Goal: Information Seeking & Learning: Learn about a topic

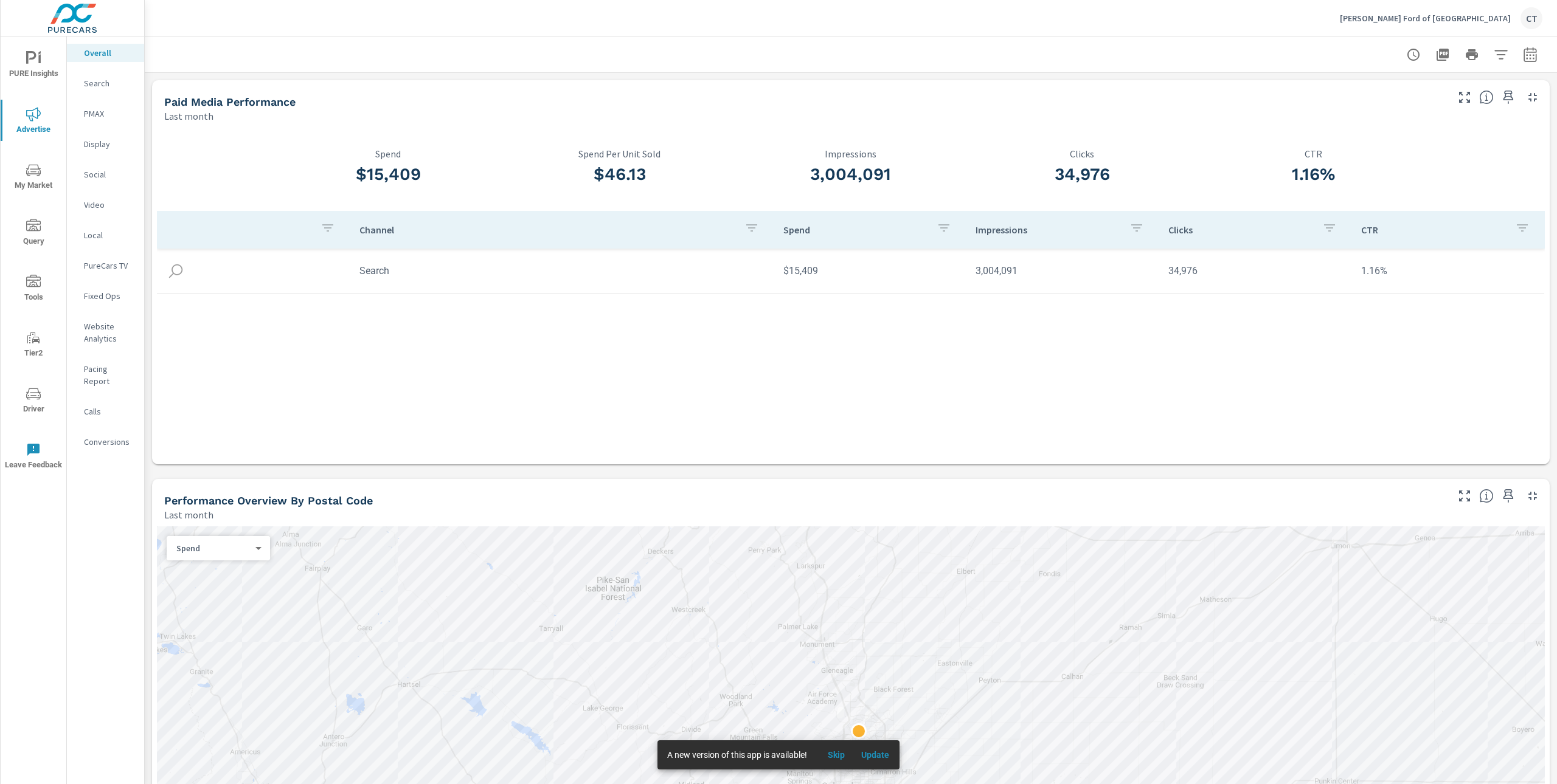
click at [1210, 57] on div at bounding box center [851, 54] width 1383 height 36
click at [104, 83] on p "Search" at bounding box center [109, 83] width 50 height 12
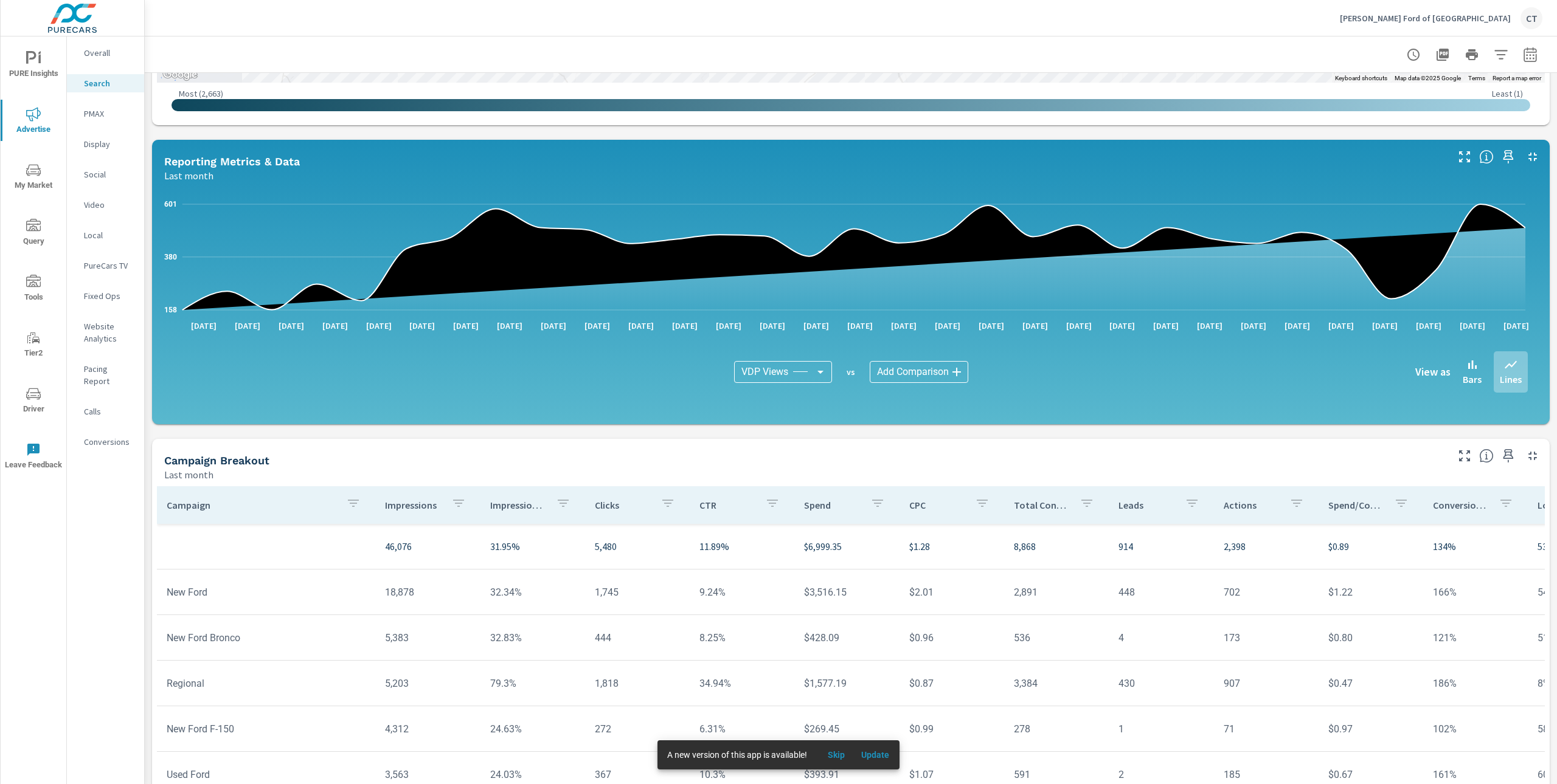
scroll to position [584, 0]
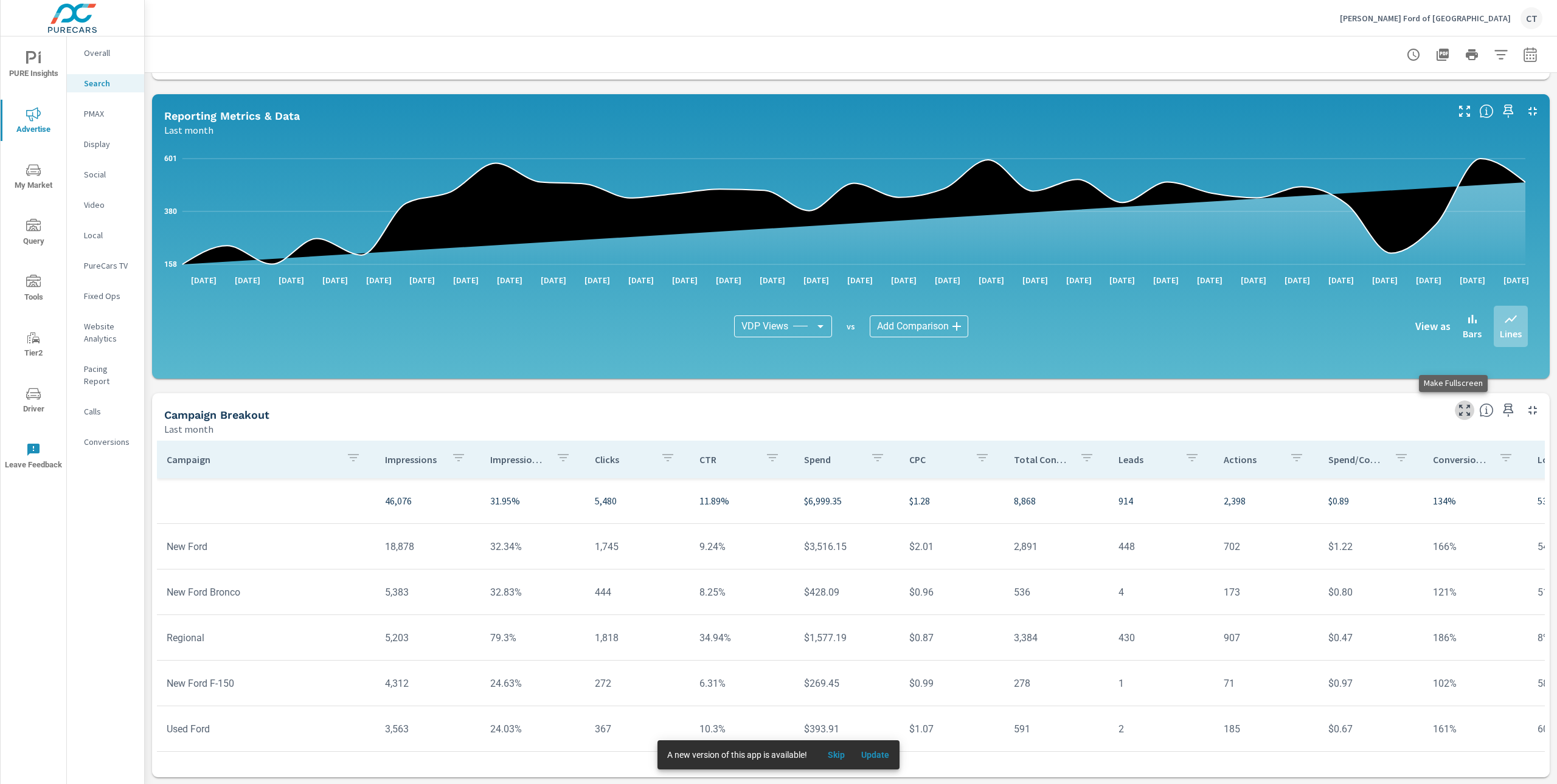
click at [1459, 415] on icon "button" at bounding box center [1464, 410] width 11 height 11
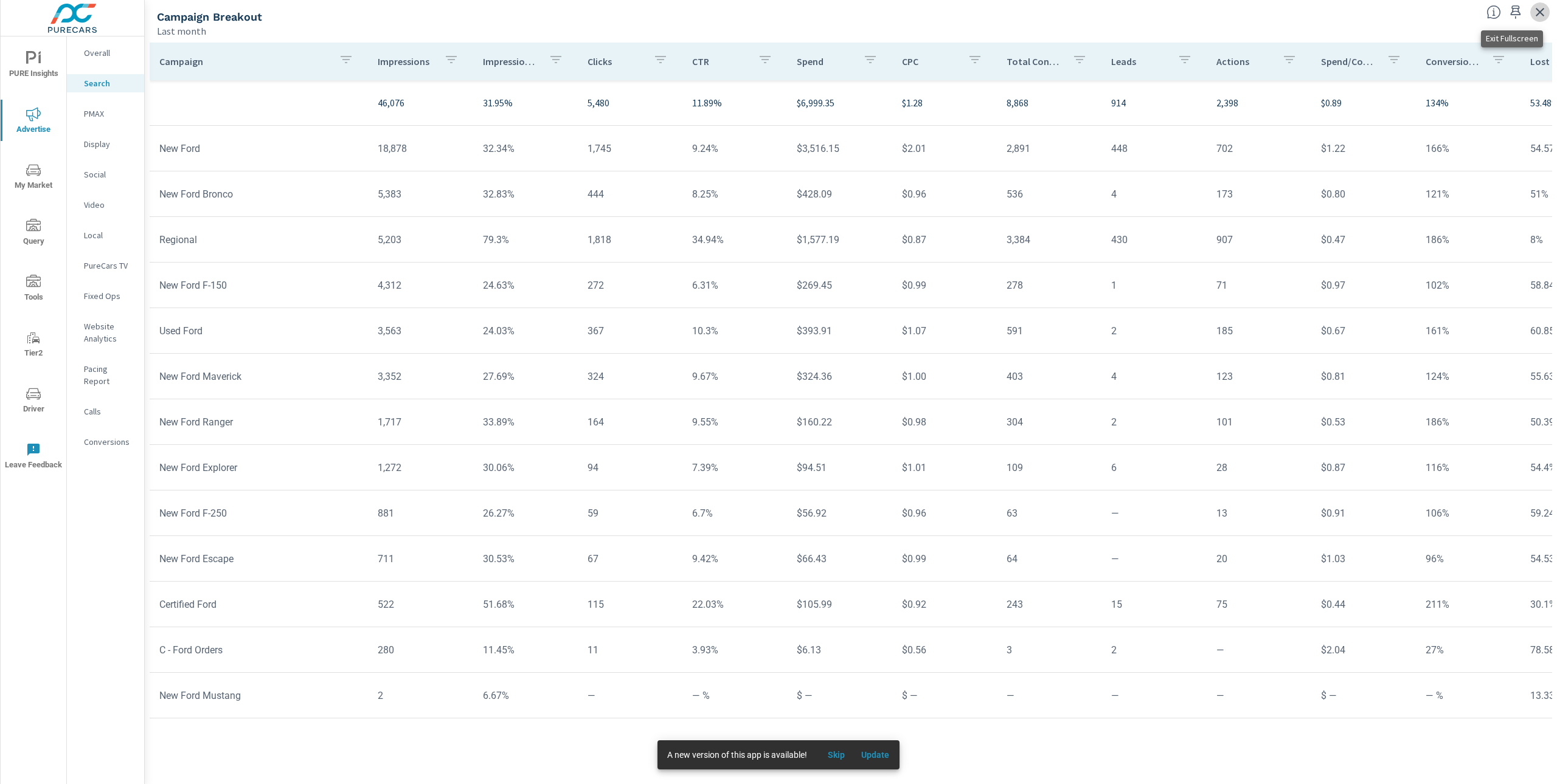
click at [1542, 5] on icon "button" at bounding box center [1540, 12] width 14 height 14
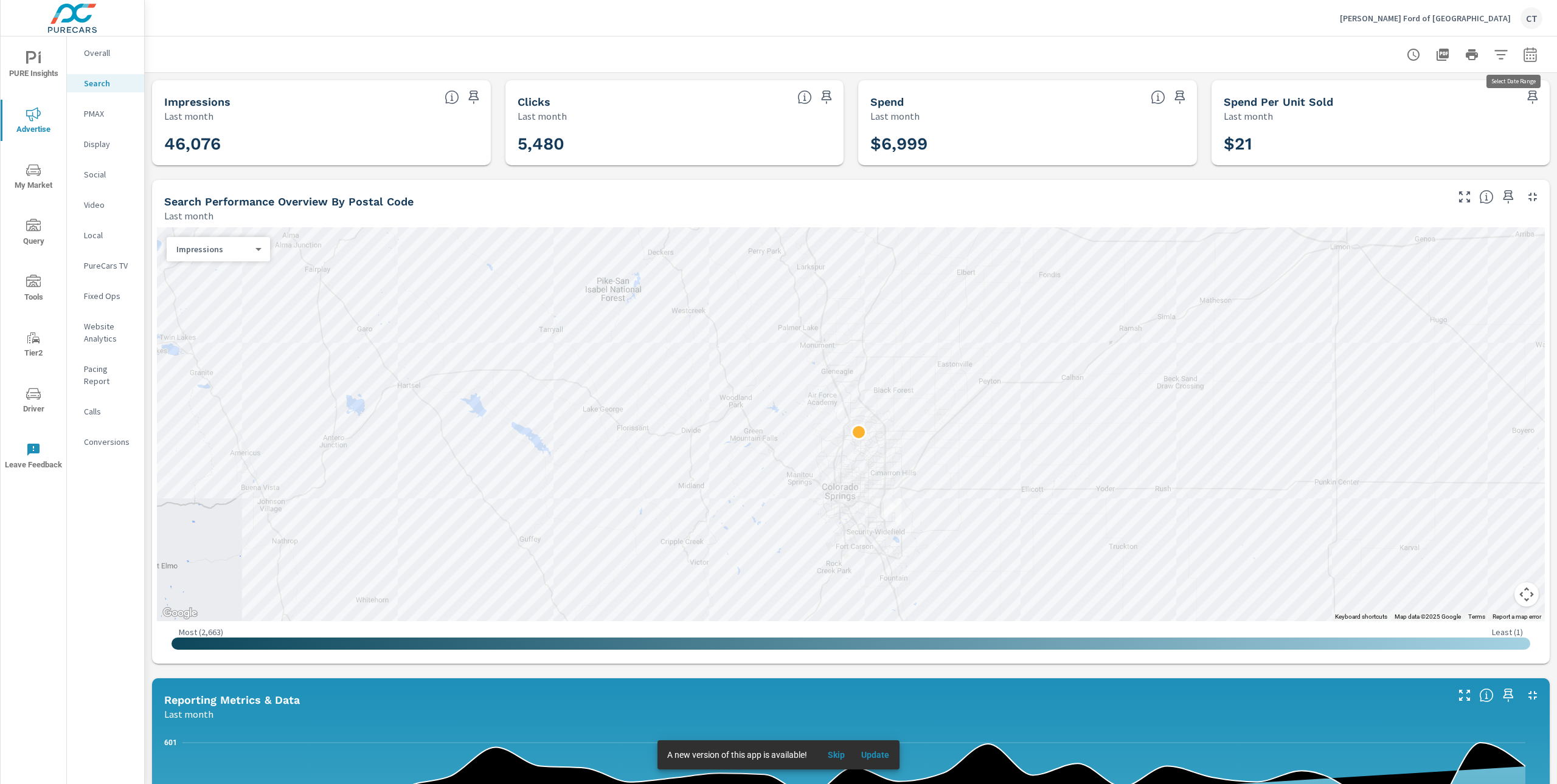
click at [1527, 55] on button "button" at bounding box center [1530, 54] width 24 height 24
click at [1438, 105] on select "Custom Yesterday Last week Last 7 days Last 14 days Last 30 days Last 45 days L…" at bounding box center [1421, 105] width 122 height 24
click at [1360, 93] on select "Custom Yesterday Last week Last 7 days Last 14 days Last 30 days Last 45 days L…" at bounding box center [1421, 105] width 122 height 24
select select "Month to date"
click at [1411, 141] on p "+ Add comparison" at bounding box center [1433, 137] width 156 height 14
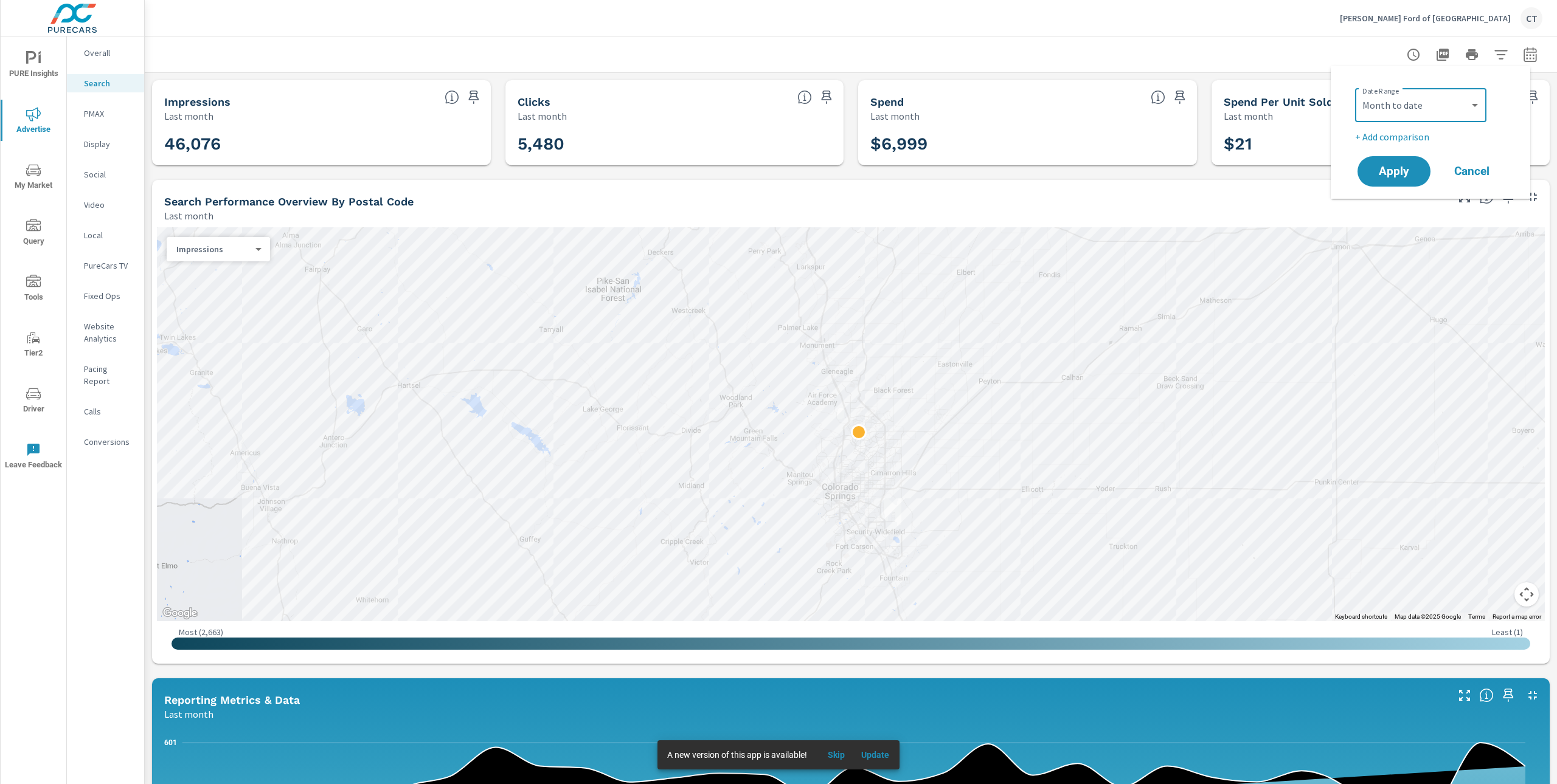
select select "Previous period"
click at [1399, 200] on span "Apply" at bounding box center [1394, 206] width 50 height 12
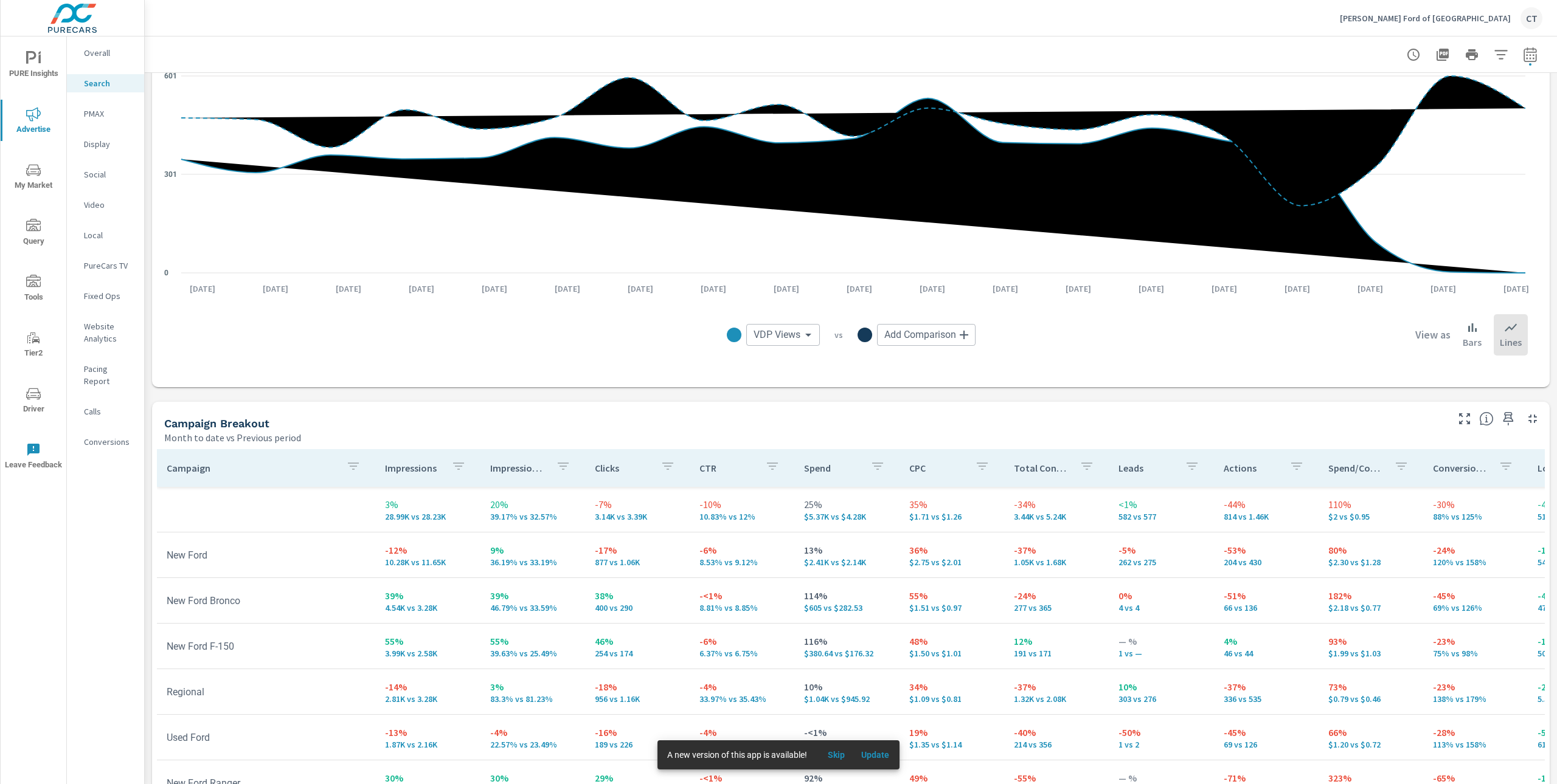
scroll to position [980, 0]
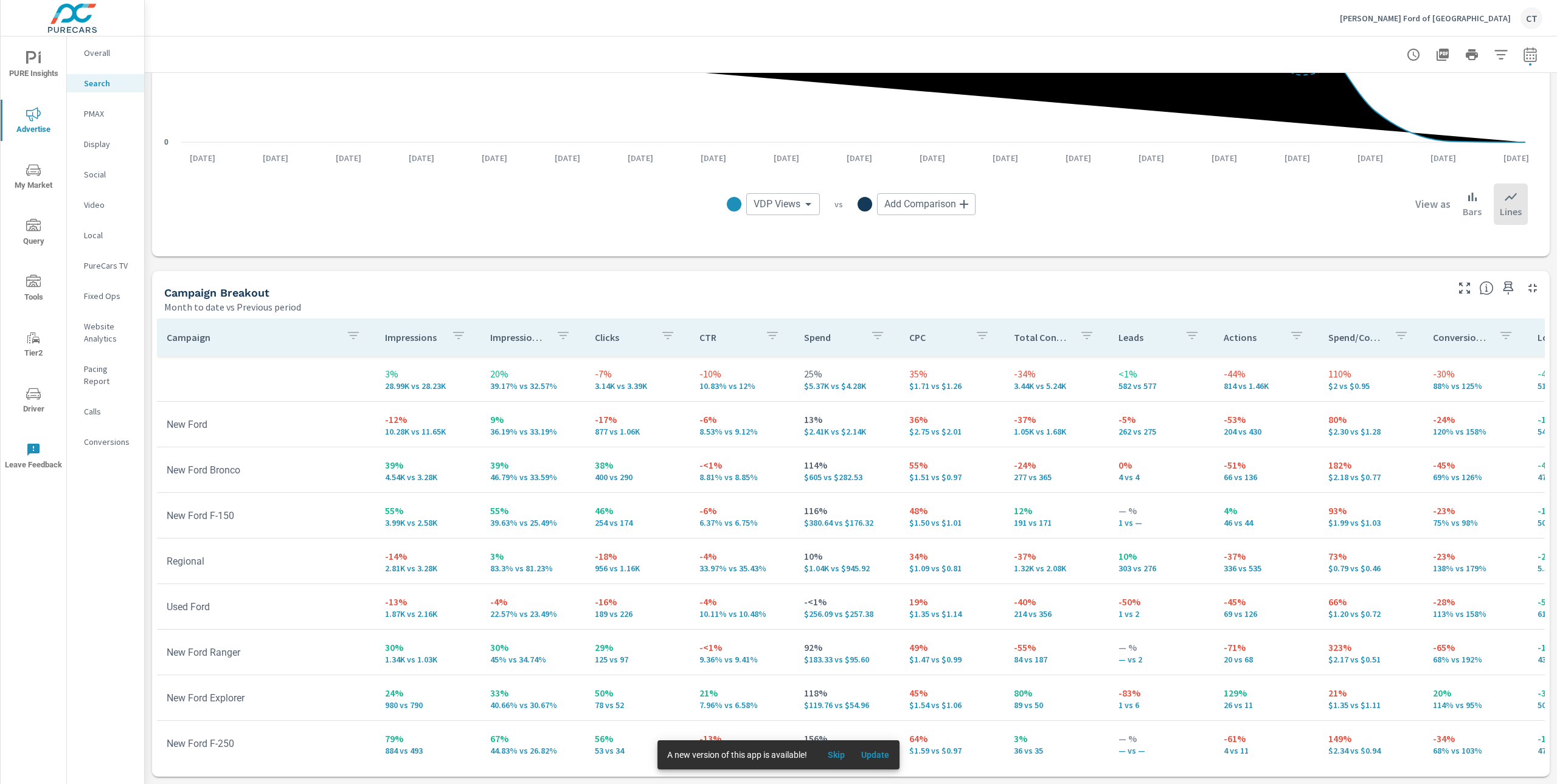
click at [601, 287] on div "Campaign Breakout" at bounding box center [805, 292] width 1281 height 14
click at [1459, 285] on icon "button" at bounding box center [1464, 288] width 11 height 11
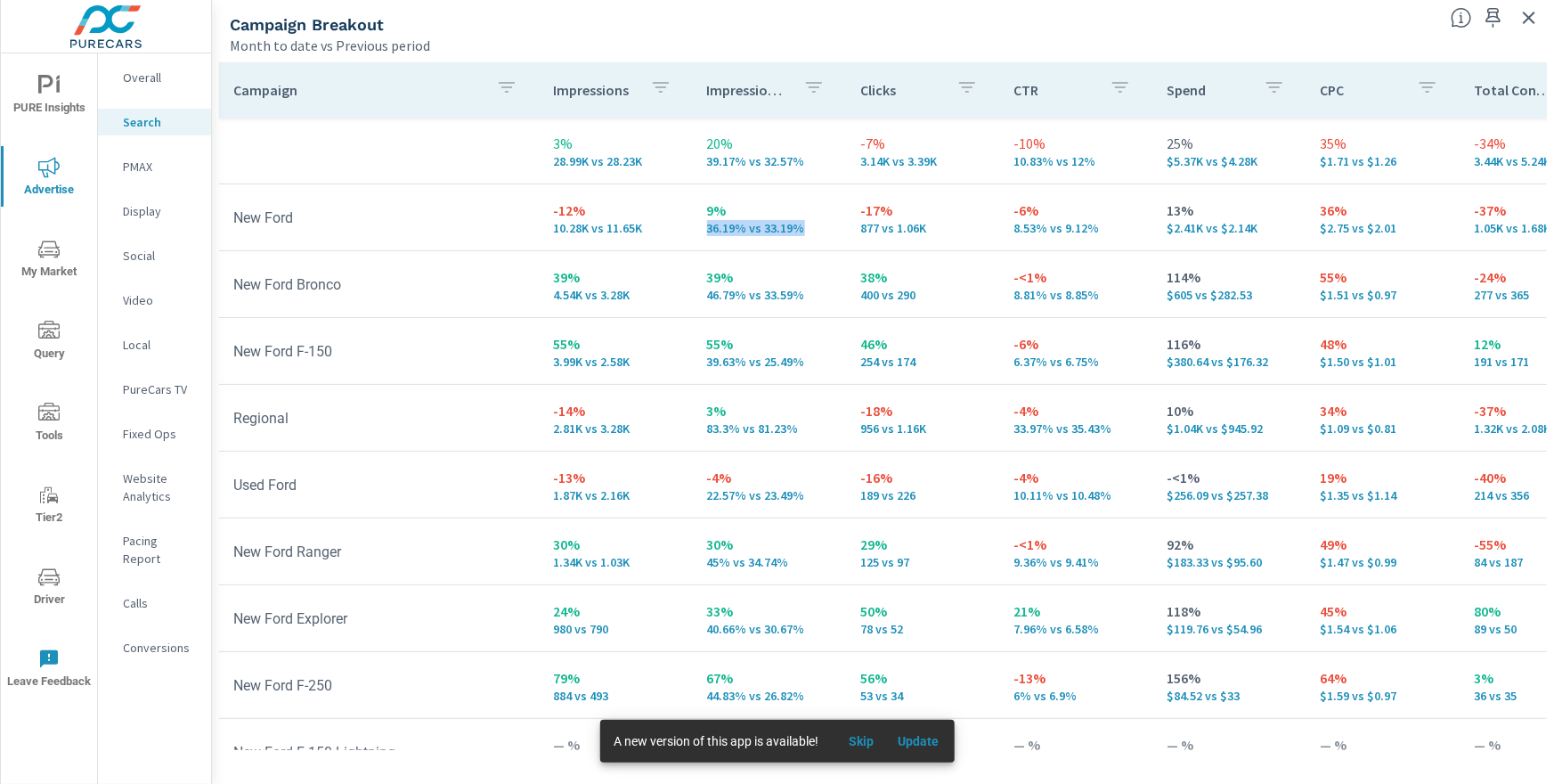
drag, startPoint x: 804, startPoint y: 229, endPoint x: 696, endPoint y: 234, distance: 108.1
click at [696, 234] on td "9% 36.19% vs 33.19%" at bounding box center [769, 217] width 154 height 64
drag, startPoint x: 644, startPoint y: 228, endPoint x: 546, endPoint y: 229, distance: 98.0
click at [546, 229] on td "-12% 10.28K vs 11.65K" at bounding box center [615, 217] width 154 height 64
drag, startPoint x: 798, startPoint y: 229, endPoint x: 703, endPoint y: 231, distance: 95.0
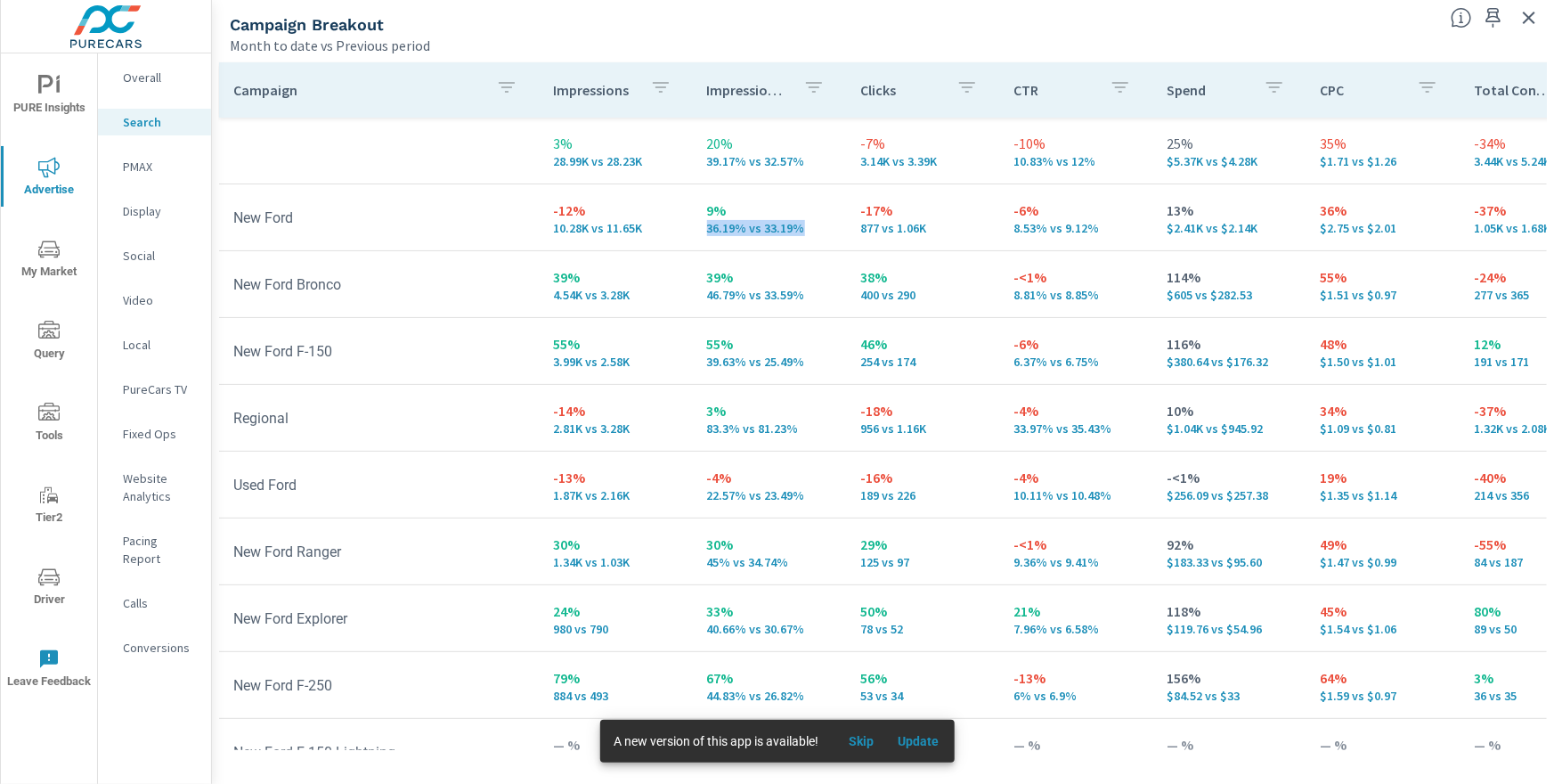
click at [707, 231] on p "36.19% vs 33.19%" at bounding box center [769, 228] width 125 height 14
click at [736, 306] on td "39% 46.79% vs 33.59%" at bounding box center [769, 283] width 154 height 64
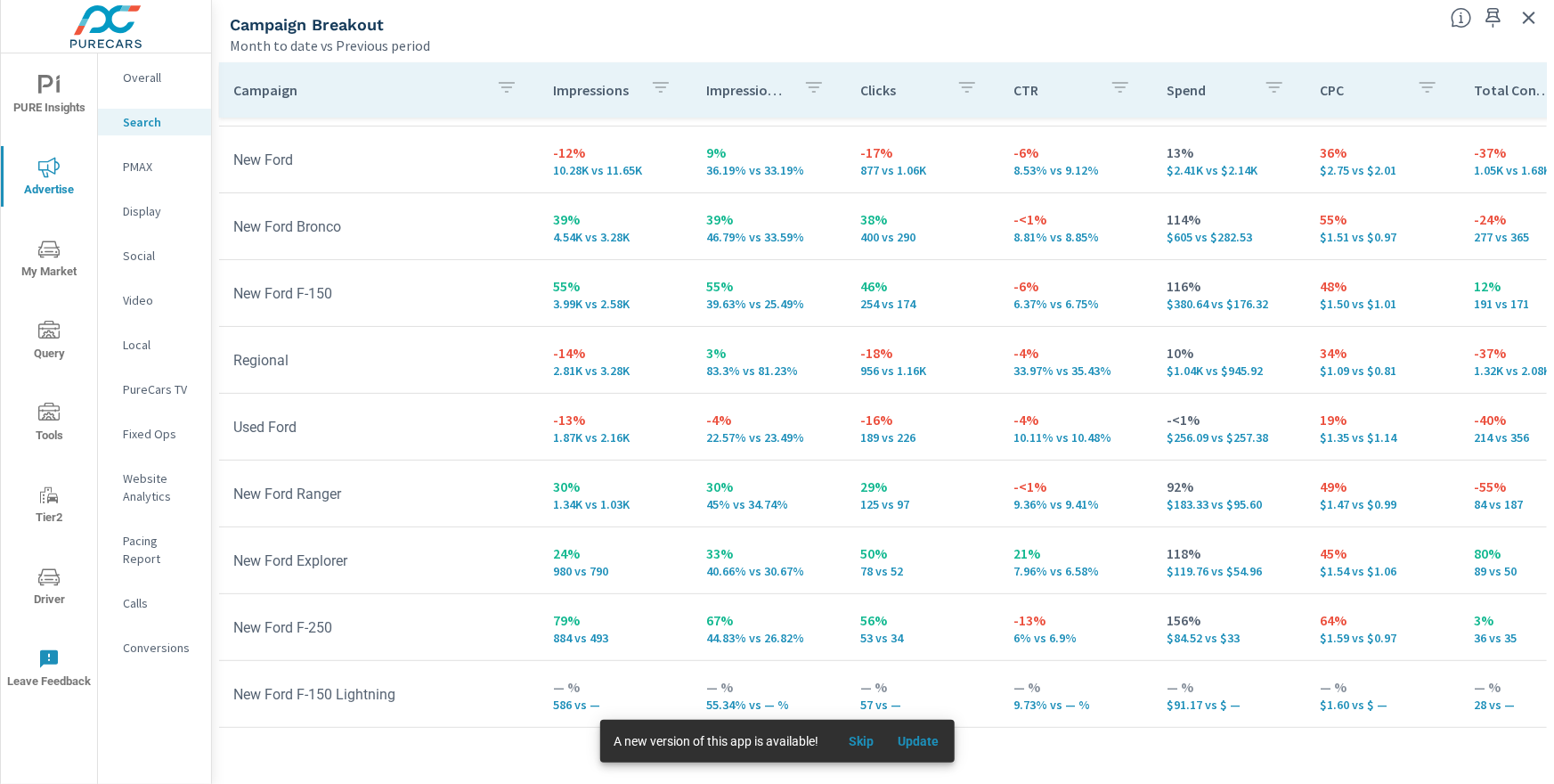
scroll to position [59, 0]
drag, startPoint x: 1194, startPoint y: 303, endPoint x: 1153, endPoint y: 302, distance: 41.0
click at [1153, 302] on td "116% $380.64 vs $176.32" at bounding box center [1229, 292] width 154 height 64
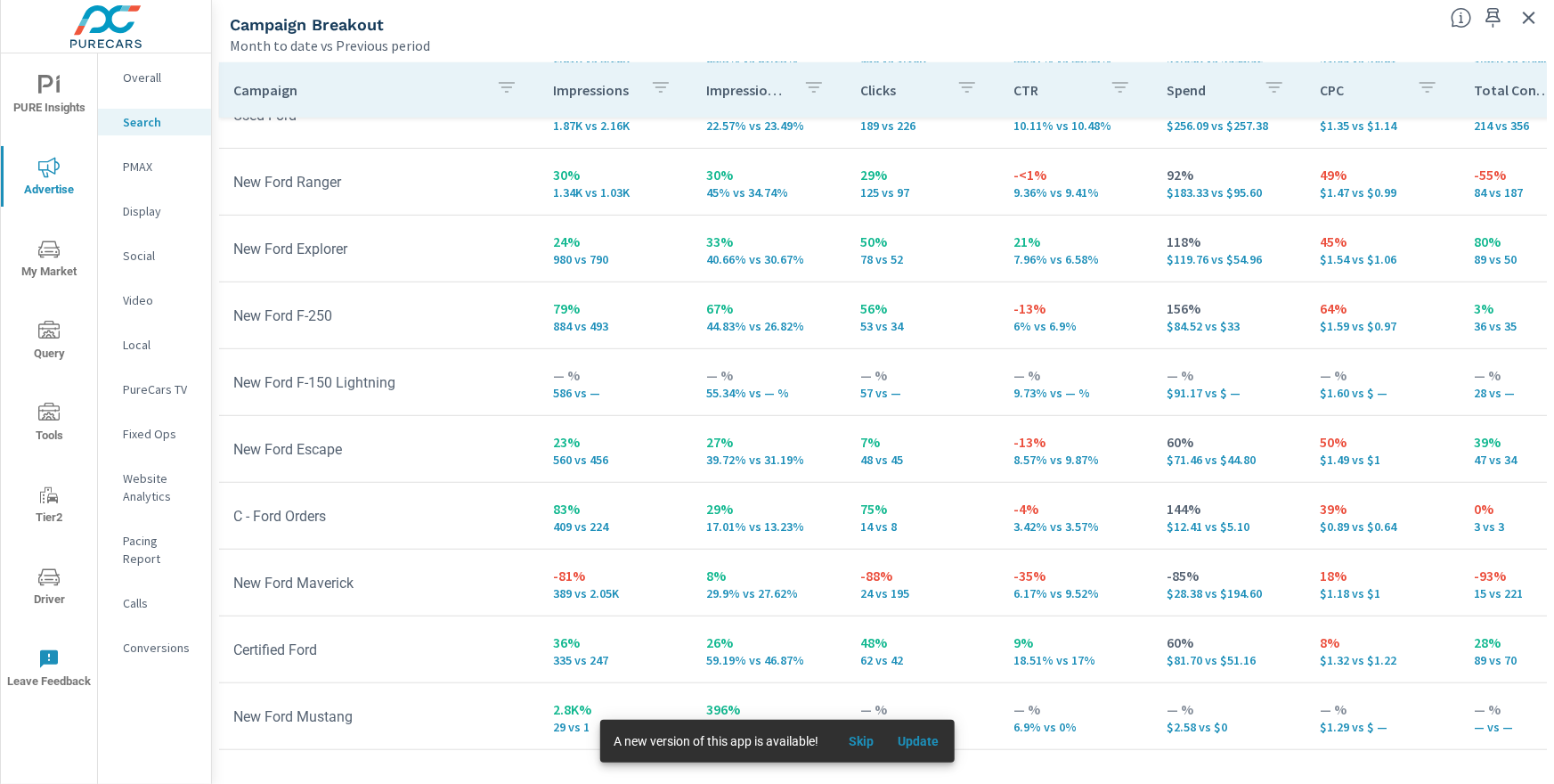
scroll to position [382, 0]
click at [445, 683] on tr "New Ford Mustang 2.8K% 29 vs 1 396% 24.79% vs 5% — % 2 vs 0 — % 6.9% vs 0% — % …" at bounding box center [1377, 716] width 2315 height 67
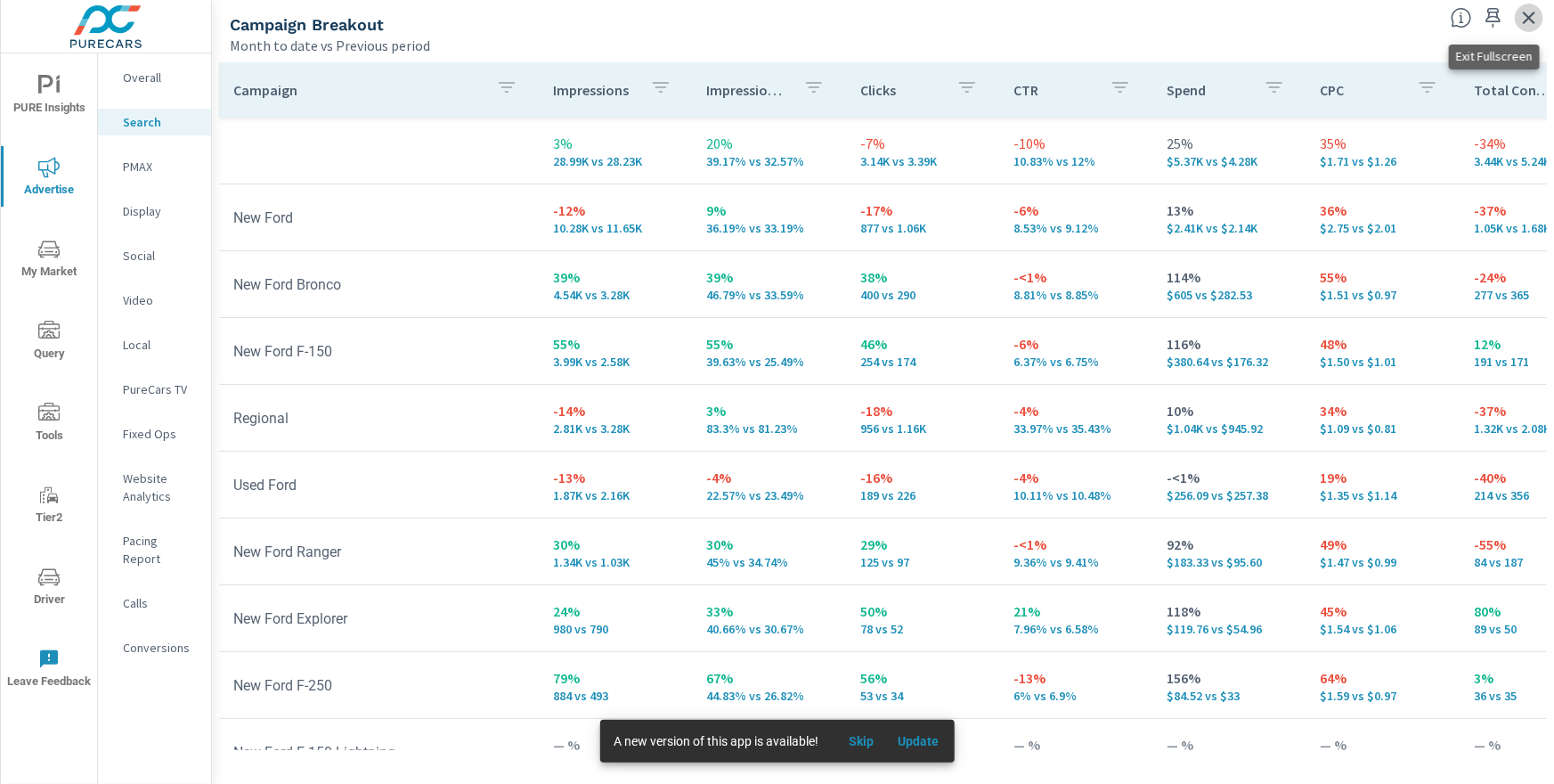
click at [1528, 19] on icon "button" at bounding box center [1529, 17] width 12 height 12
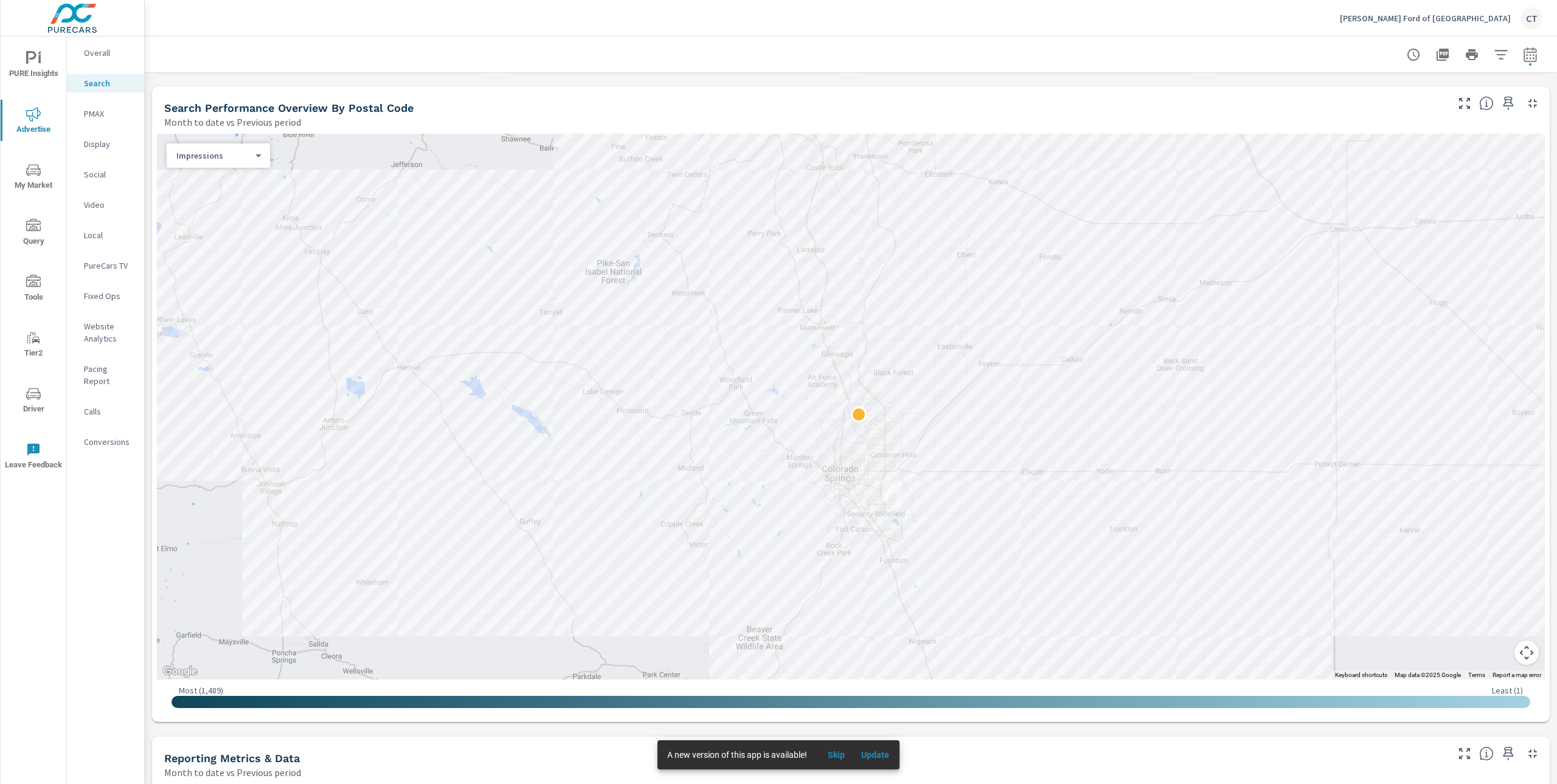
scroll to position [142, 0]
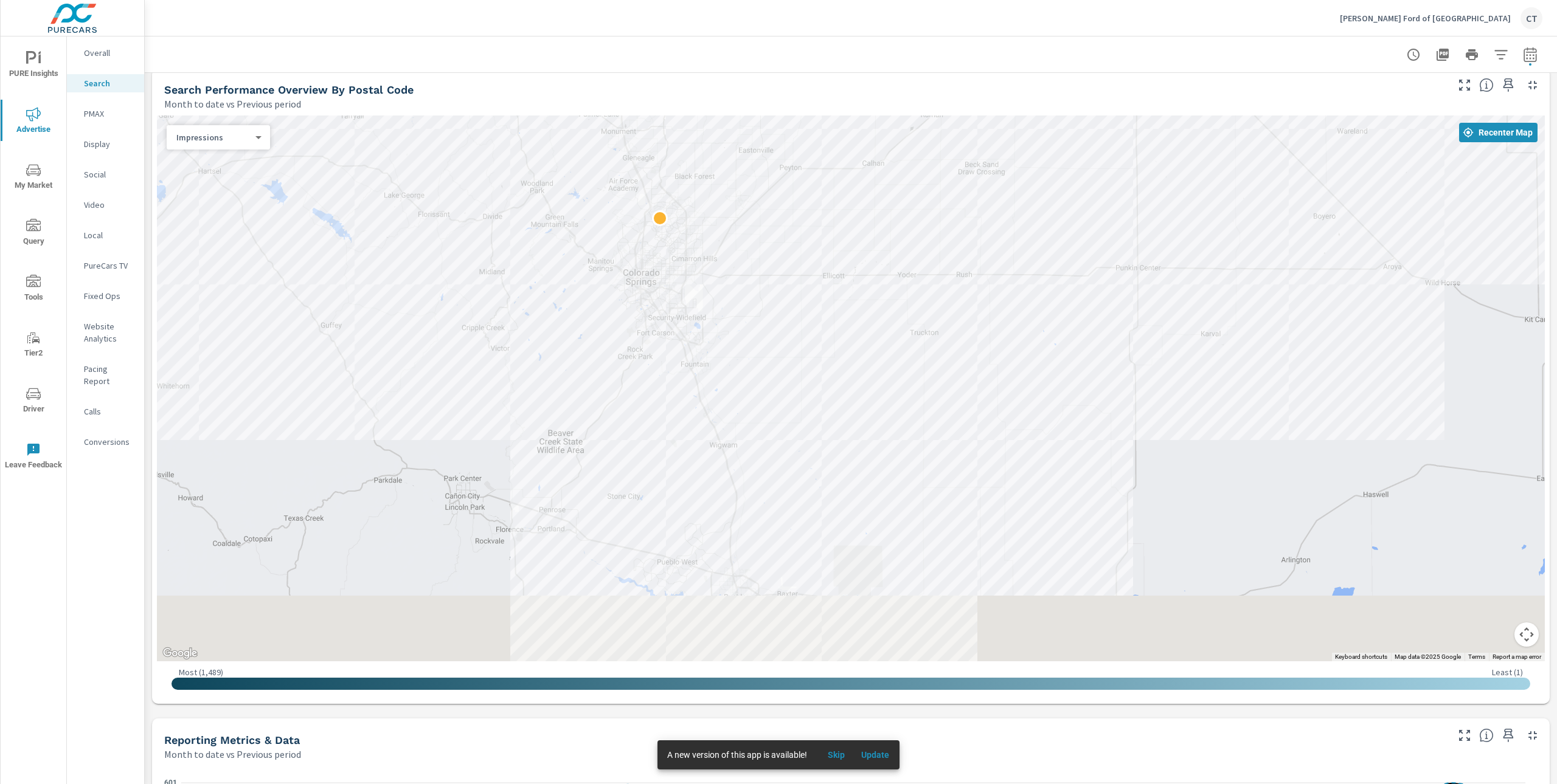
drag, startPoint x: 1330, startPoint y: 496, endPoint x: 1137, endPoint y: 335, distance: 251.3
click at [1137, 335] on div at bounding box center [1236, 539] width 1168 height 656
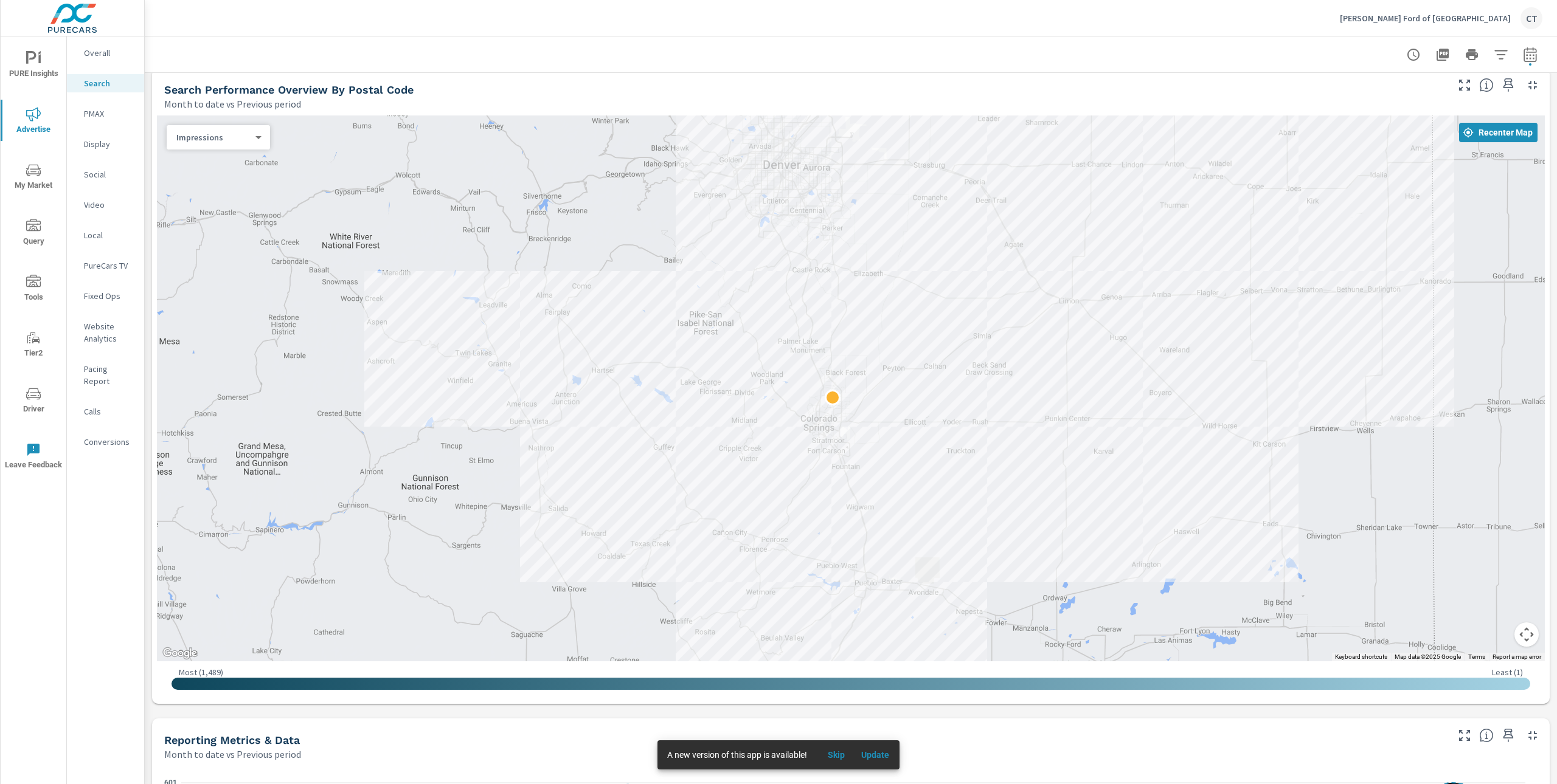
drag, startPoint x: 1036, startPoint y: 363, endPoint x: 1022, endPoint y: 402, distance: 41.4
click at [1022, 402] on div at bounding box center [851, 388] width 1388 height 546
click at [243, 139] on body "PURE Insights Advertise My Market Query Tools Tier2 Driver Leave Feedback Overa…" at bounding box center [778, 392] width 1557 height 784
click at [213, 178] on li "Spend" at bounding box center [214, 176] width 94 height 20
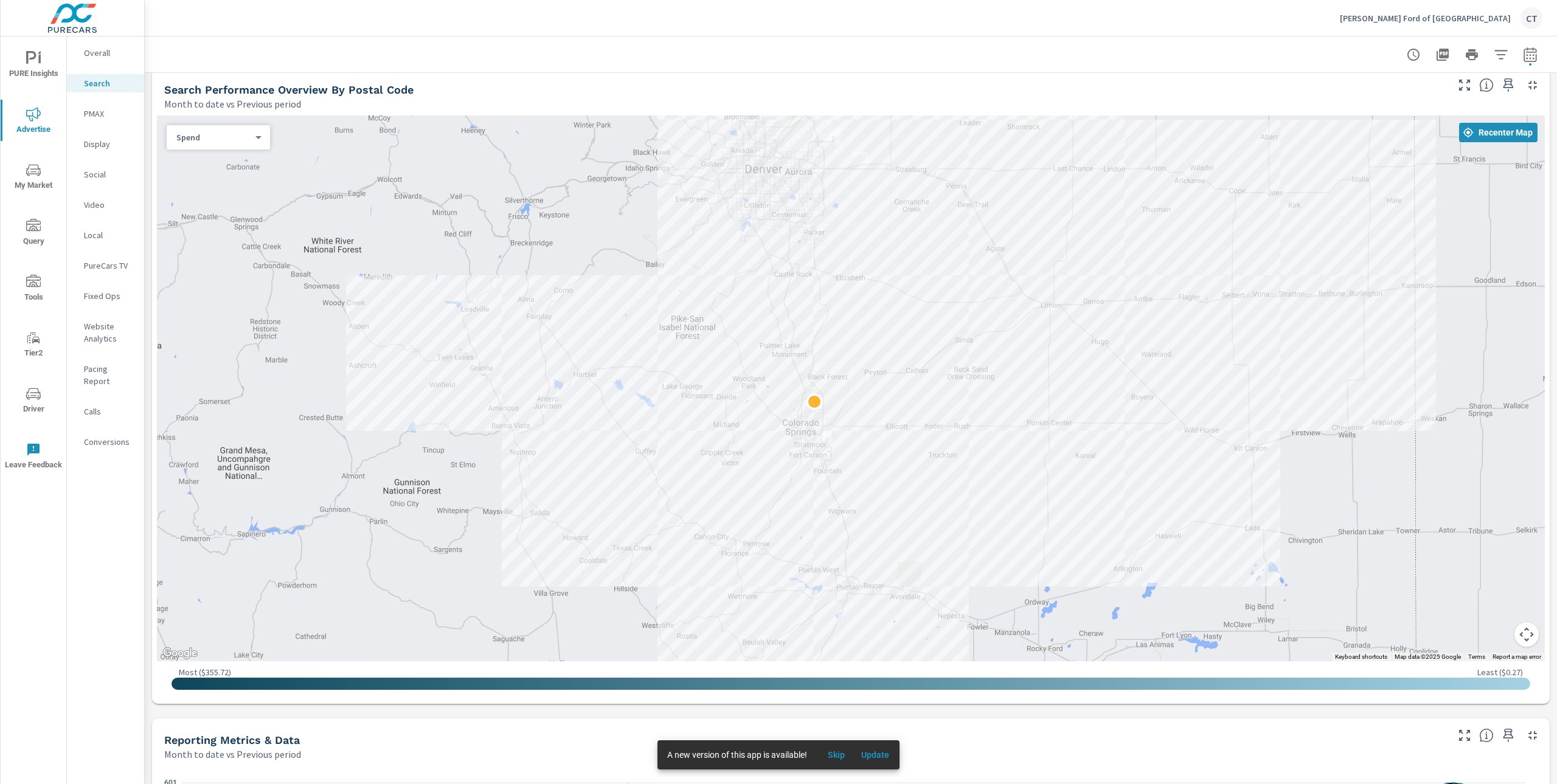
drag, startPoint x: 1253, startPoint y: 253, endPoint x: 1199, endPoint y: 330, distance: 94.0
click at [1199, 330] on div at bounding box center [851, 388] width 1388 height 546
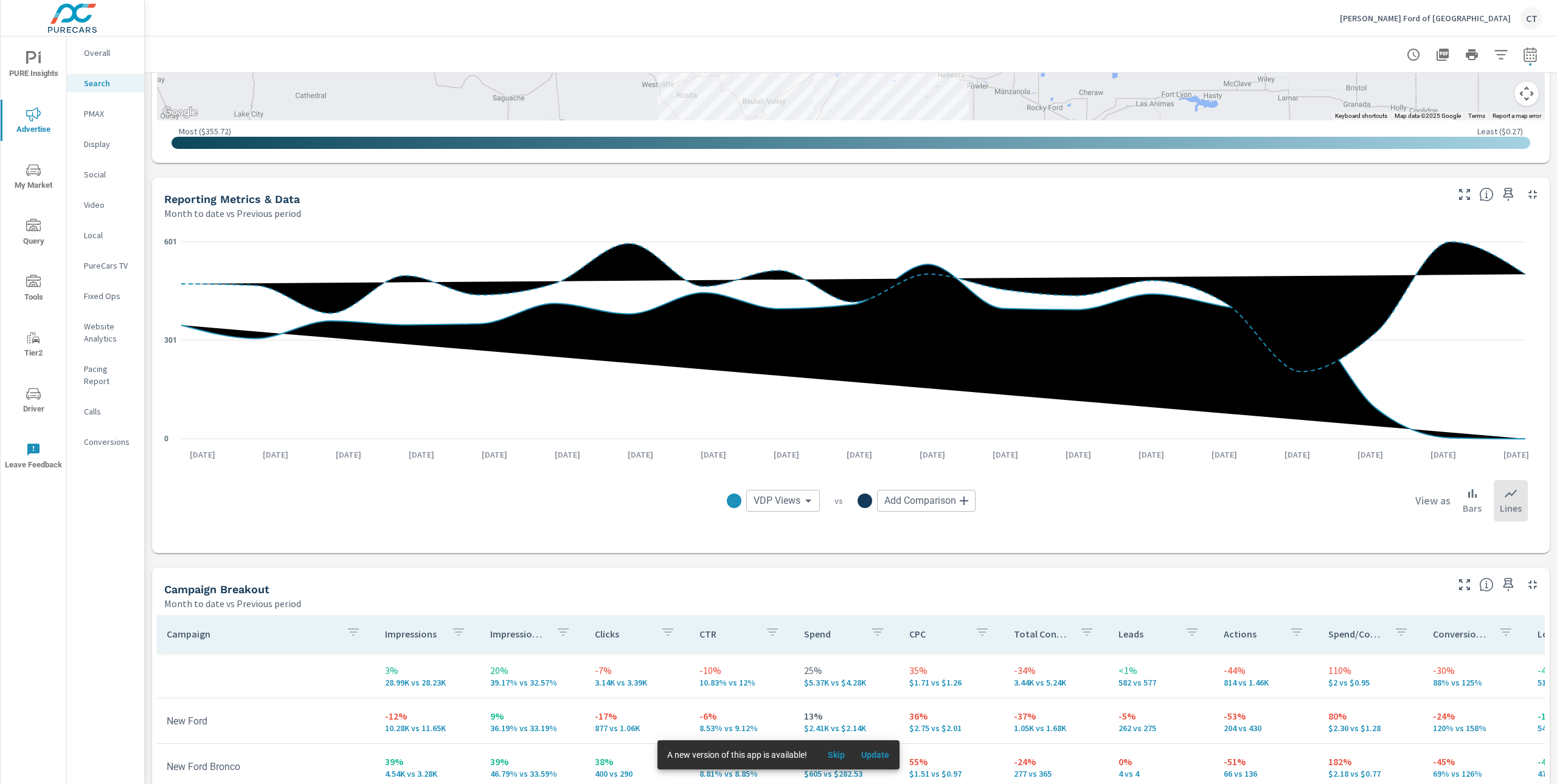
scroll to position [980, 0]
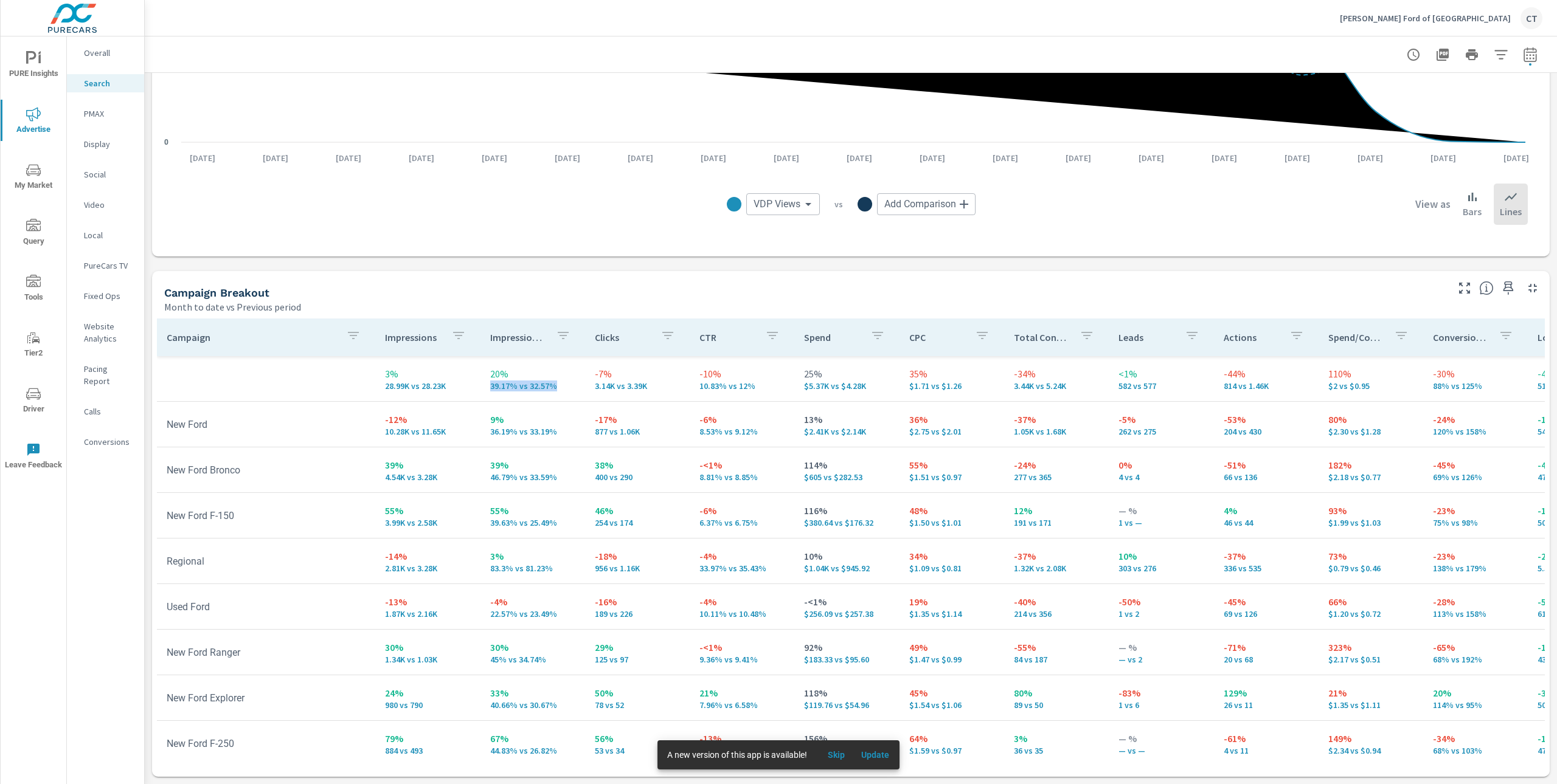
drag, startPoint x: 555, startPoint y: 380, endPoint x: 552, endPoint y: 387, distance: 7.6
click at [552, 387] on div "20% 39.17% vs 32.57%" at bounding box center [533, 378] width 85 height 24
click at [575, 296] on div "Campaign Breakout" at bounding box center [805, 292] width 1281 height 14
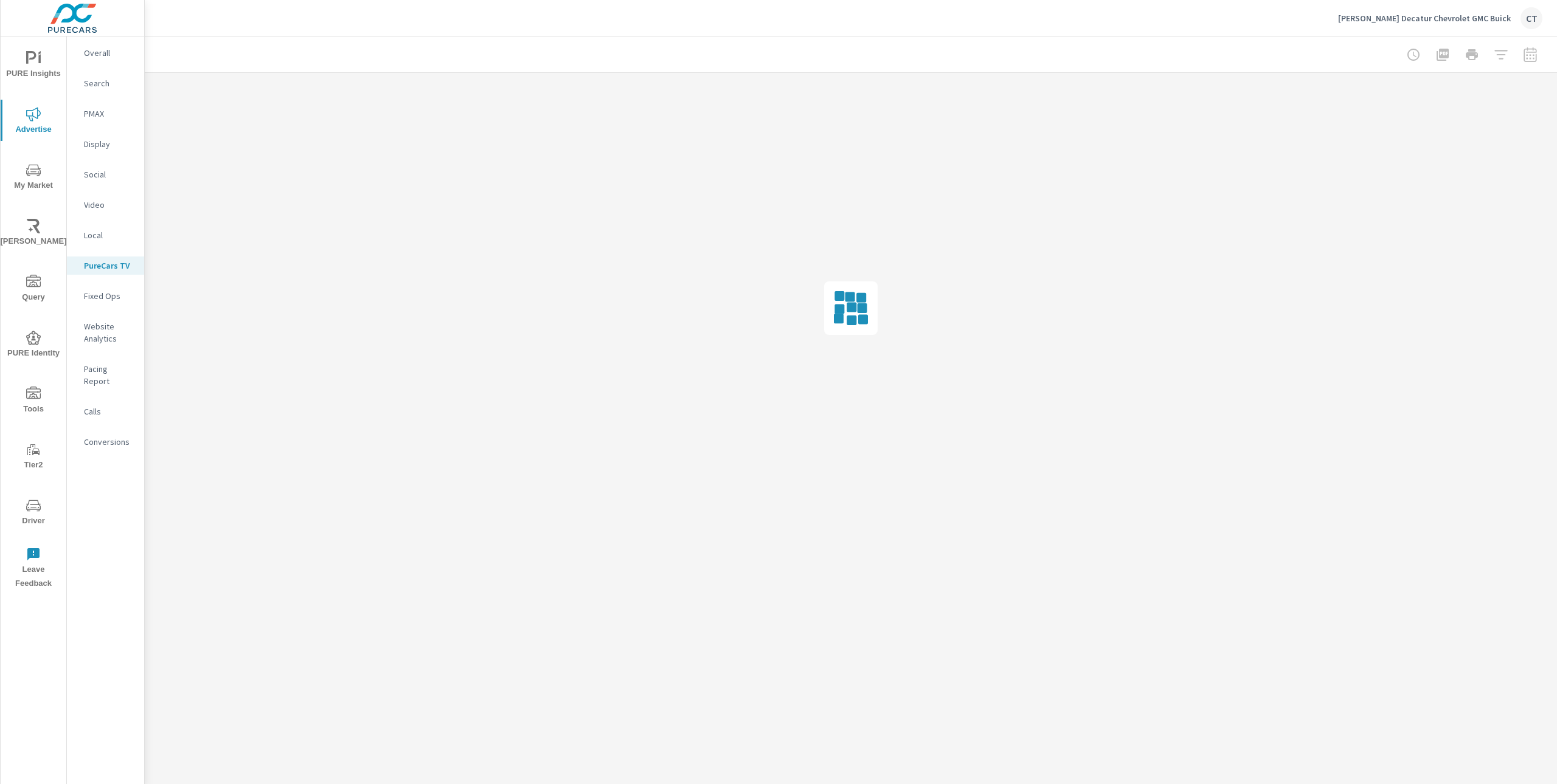
click at [27, 77] on span "PURE Insights" at bounding box center [34, 66] width 59 height 30
click at [117, 234] on p "My Report" at bounding box center [109, 235] width 50 height 12
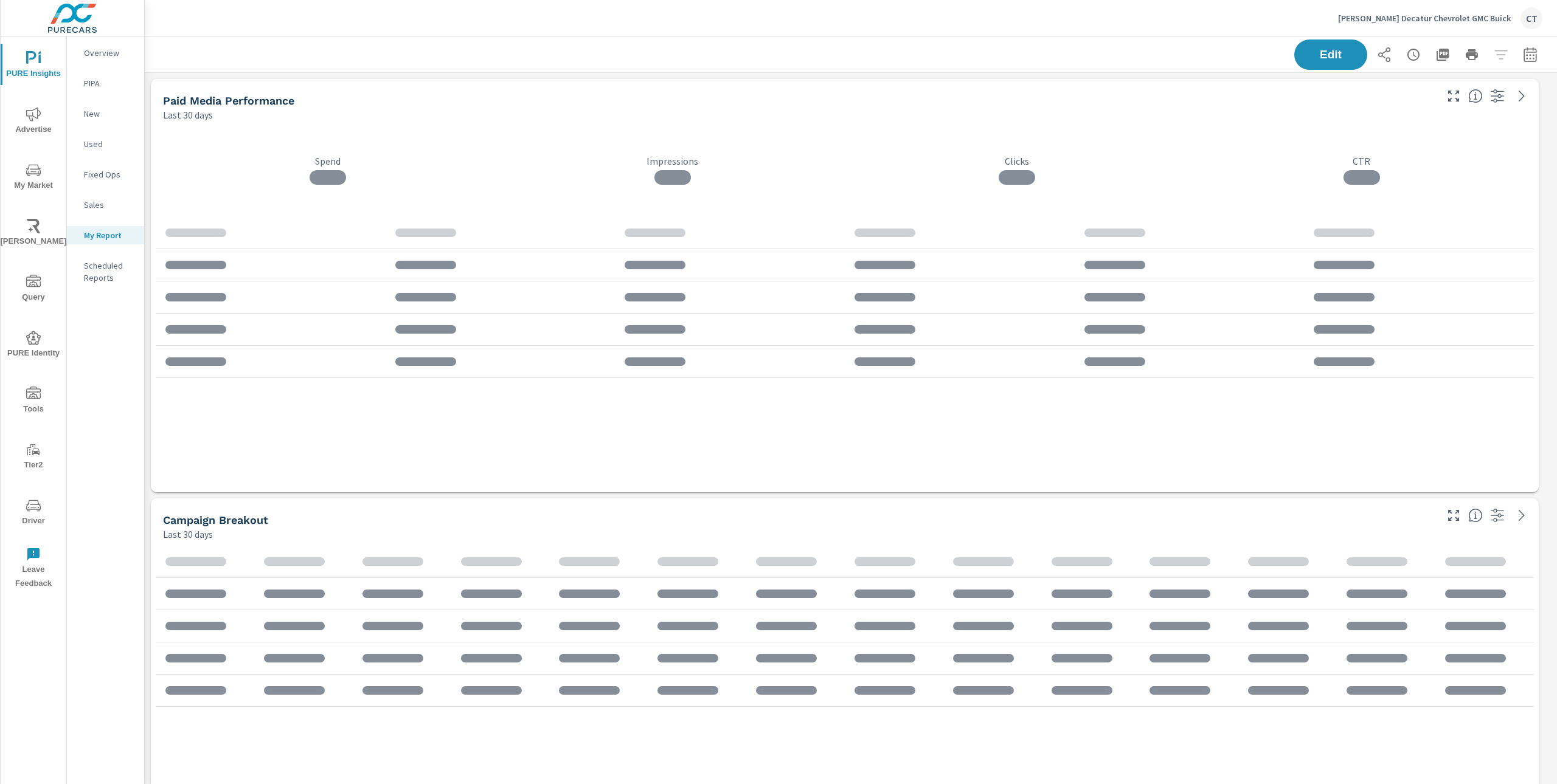
scroll to position [3667, 1426]
click at [25, 225] on span "Riley AI" at bounding box center [34, 234] width 59 height 30
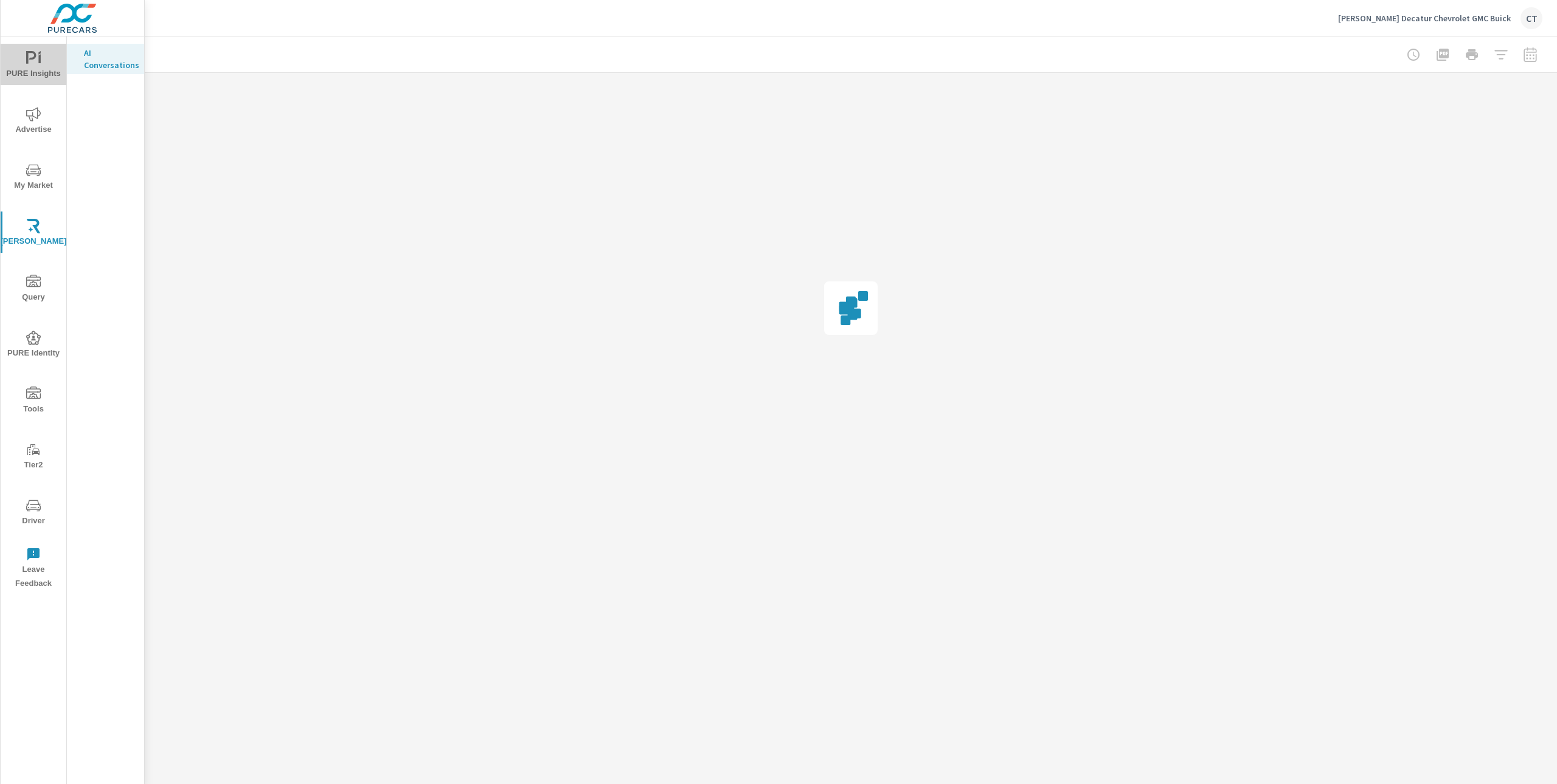
click at [42, 64] on span "PURE Insights" at bounding box center [34, 66] width 59 height 30
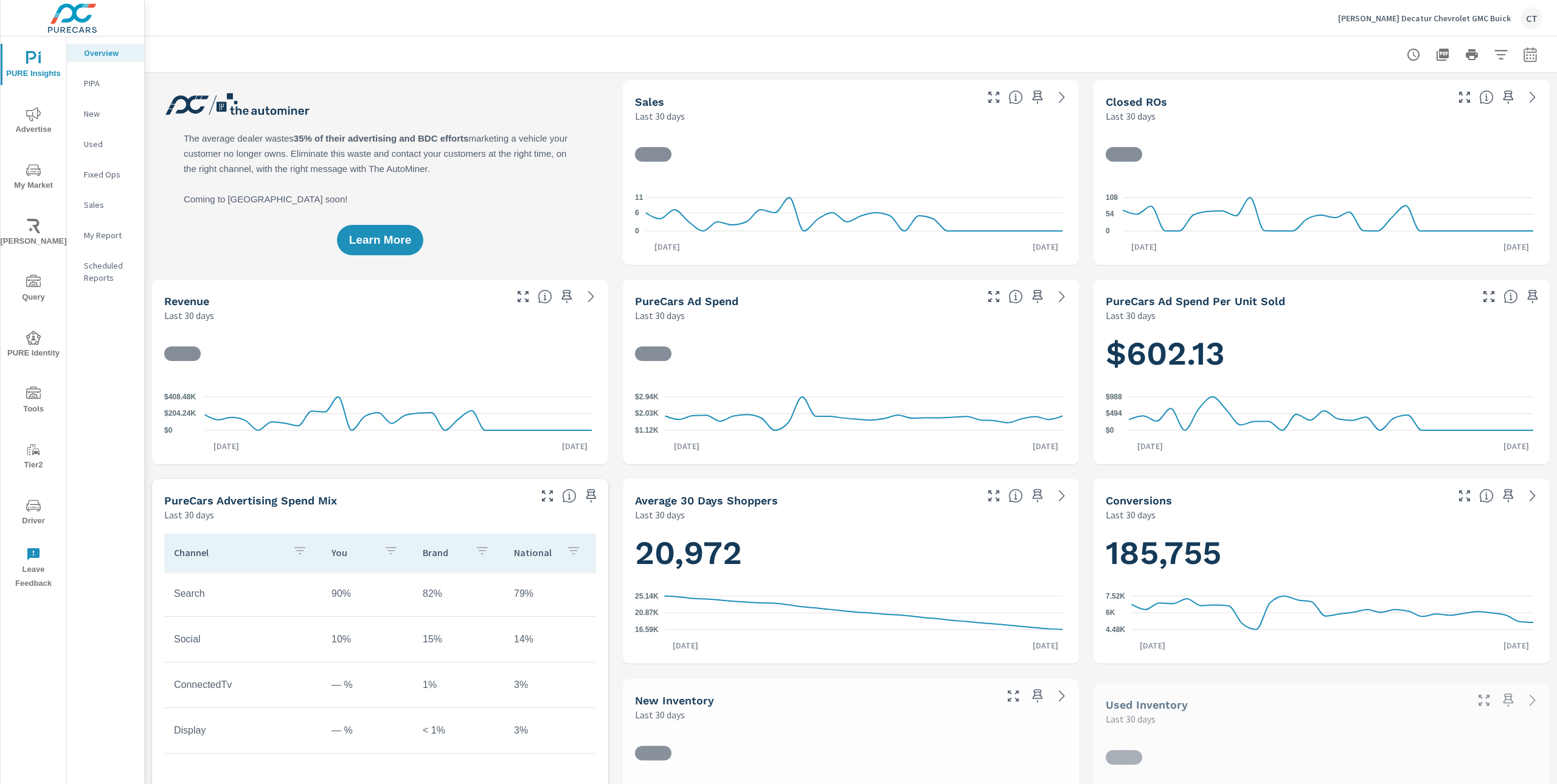
click at [36, 178] on span "My Market" at bounding box center [34, 178] width 59 height 30
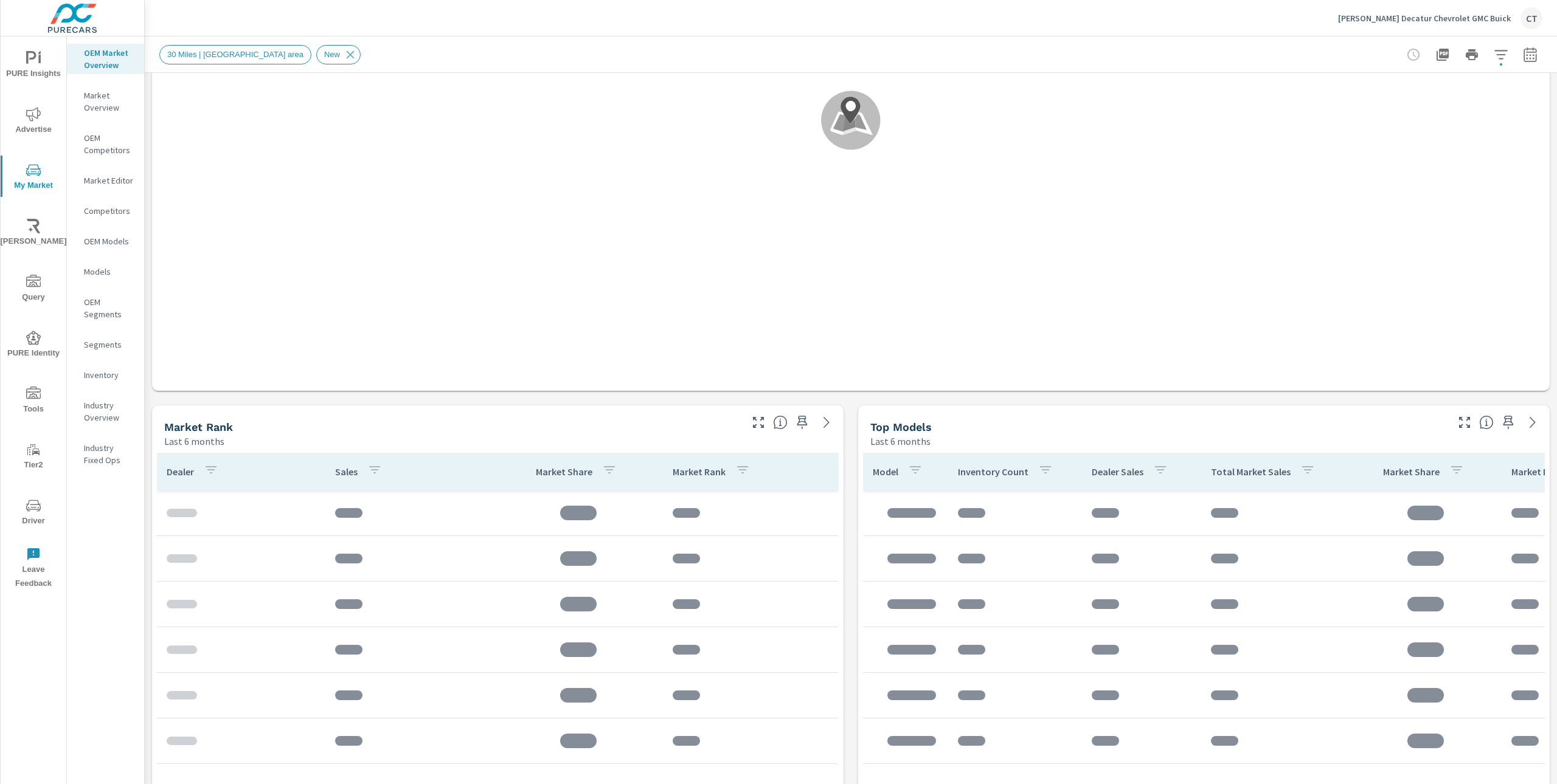
scroll to position [292, 0]
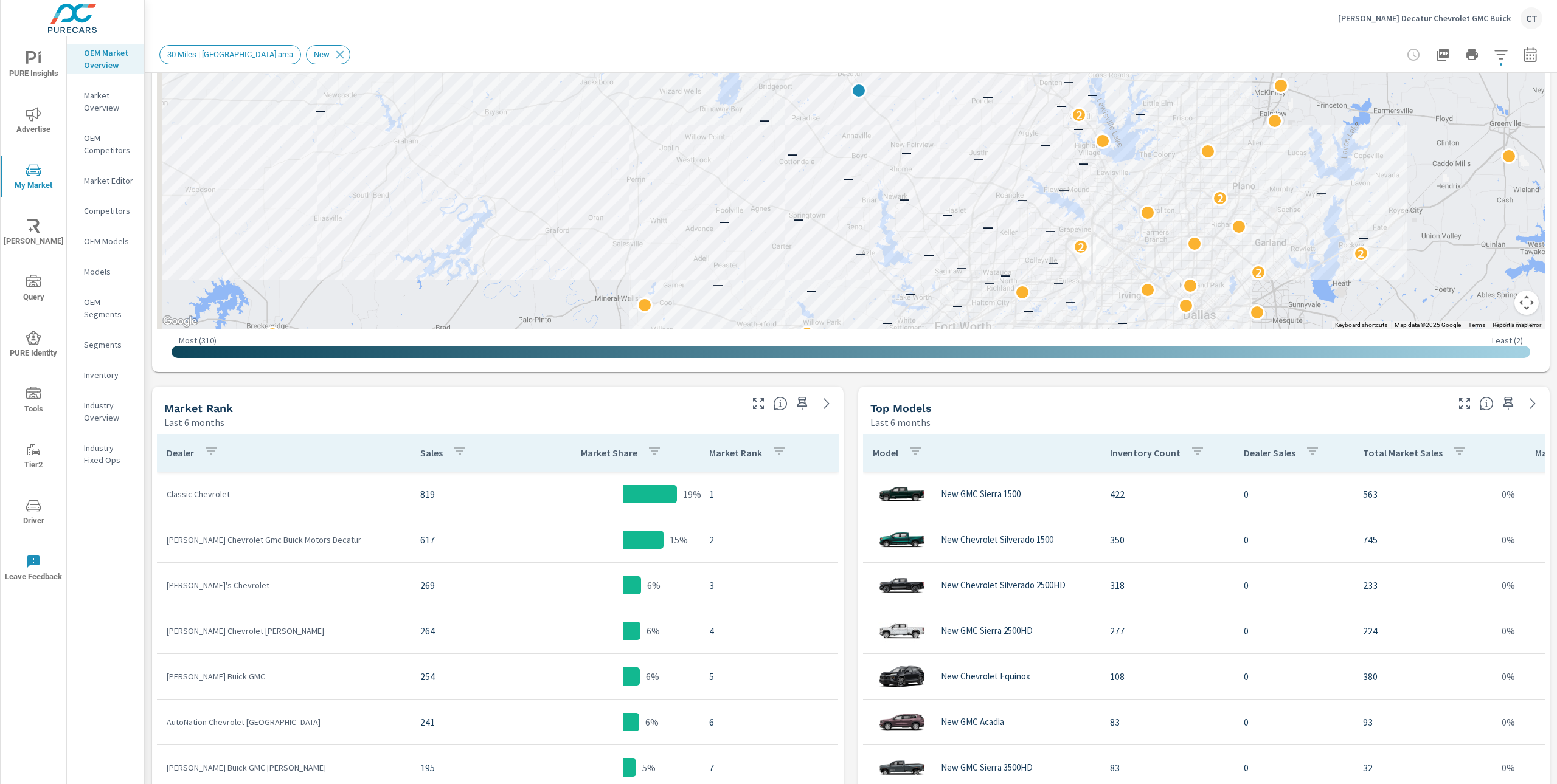
click at [233, 507] on td "Classic Chevrolet" at bounding box center [283, 494] width 253 height 32
drag, startPoint x: 242, startPoint y: 497, endPoint x: 164, endPoint y: 495, distance: 78.0
click at [164, 495] on td "Classic Chevrolet" at bounding box center [283, 494] width 253 height 32
copy p "Classic Chevrolet"
drag, startPoint x: 165, startPoint y: 588, endPoint x: 231, endPoint y: 592, distance: 66.1
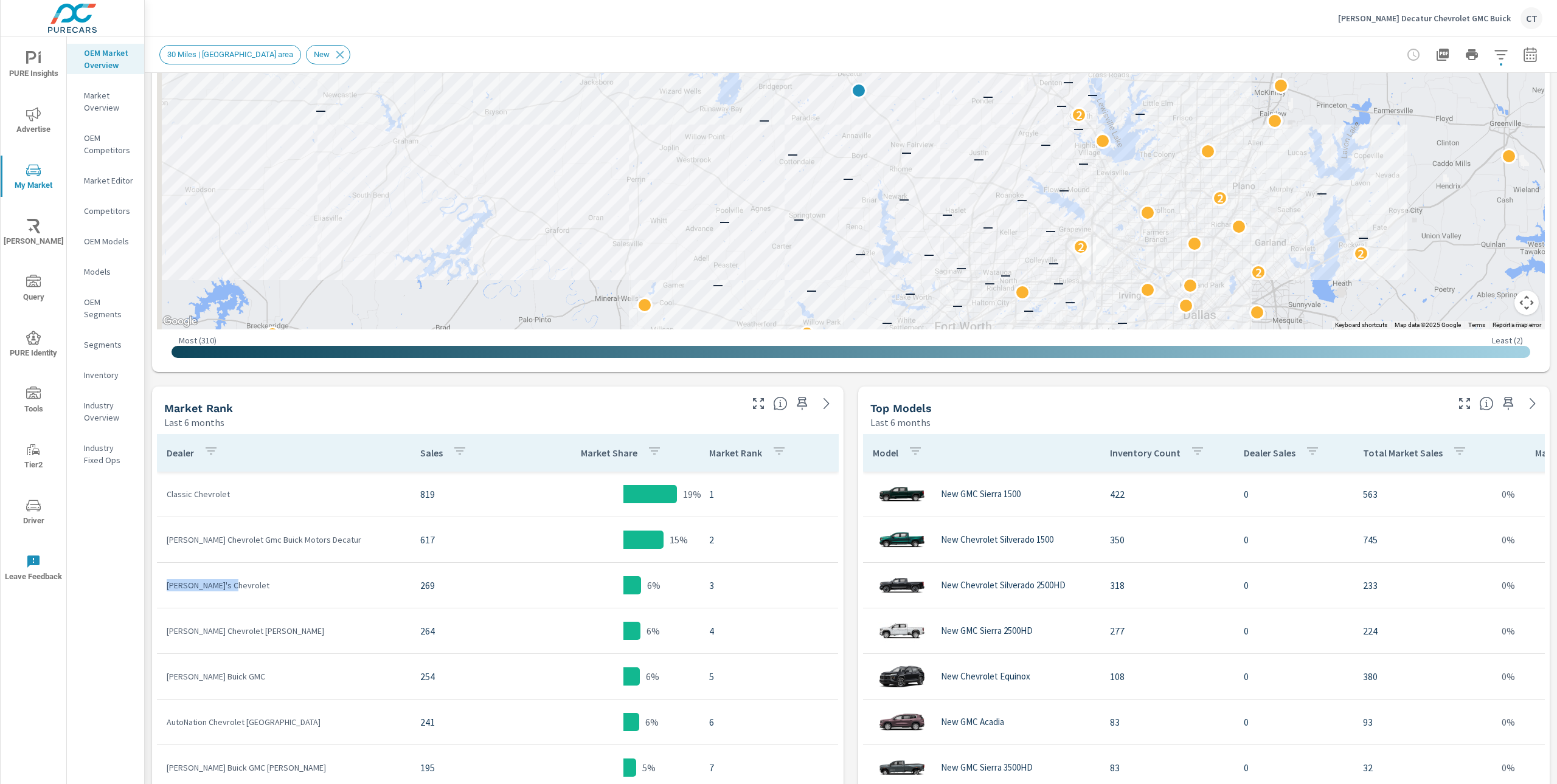
click at [231, 592] on td "[PERSON_NAME]'s Chevrolet" at bounding box center [283, 585] width 253 height 32
copy p "[PERSON_NAME]'s Chevrolet"
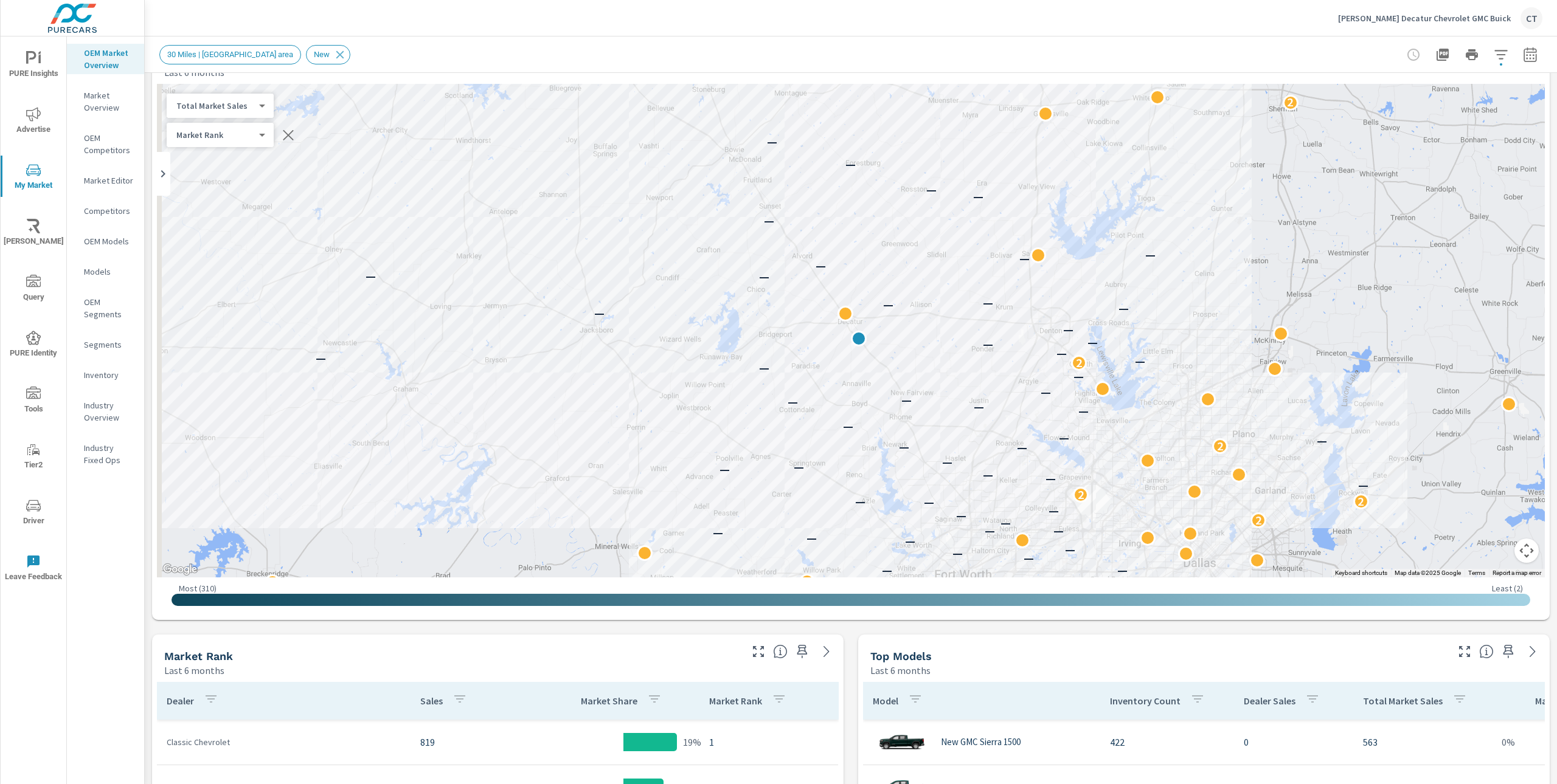
scroll to position [34, 0]
